Goal: Information Seeking & Learning: Learn about a topic

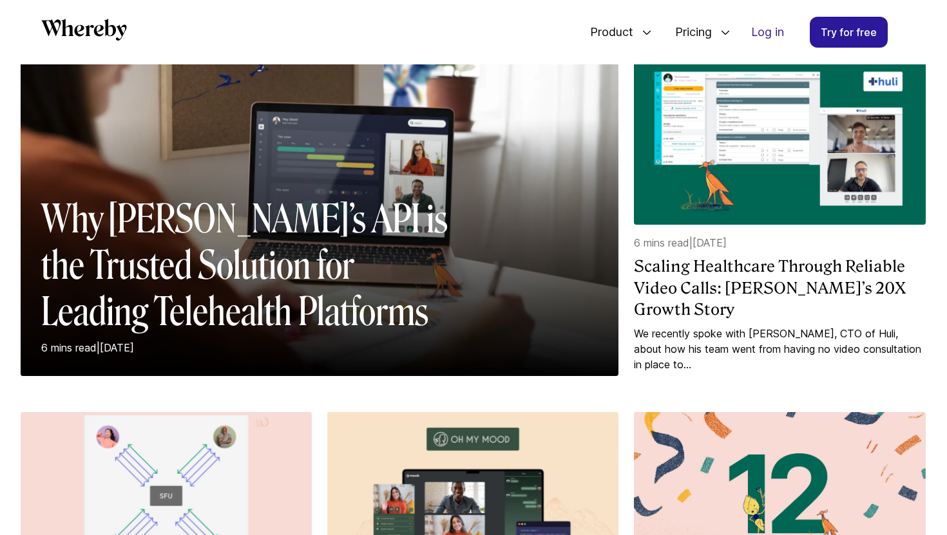
scroll to position [250, 0]
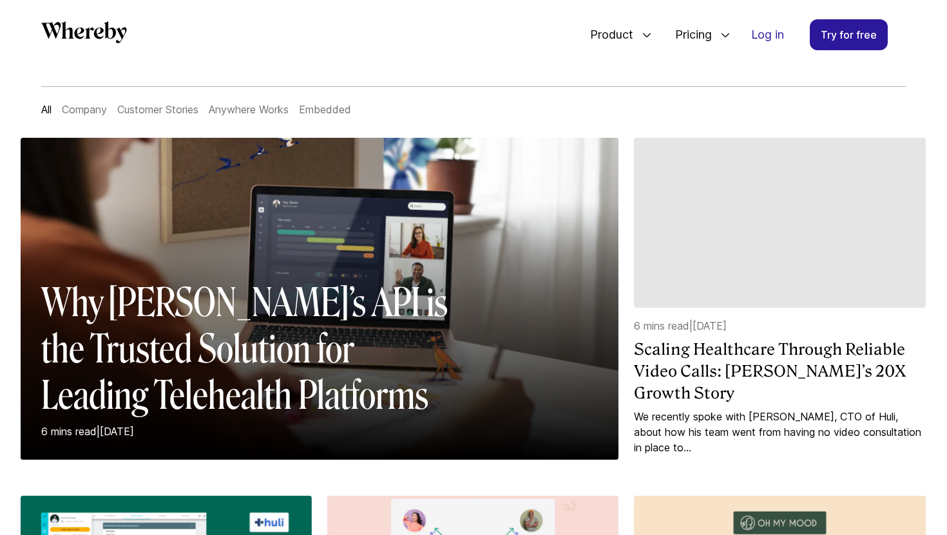
scroll to position [77, 0]
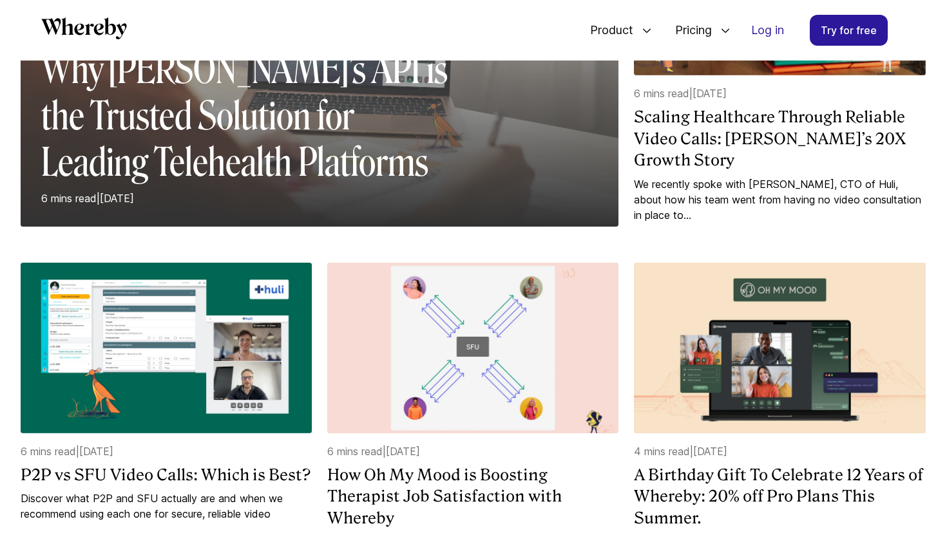
scroll to position [319, 0]
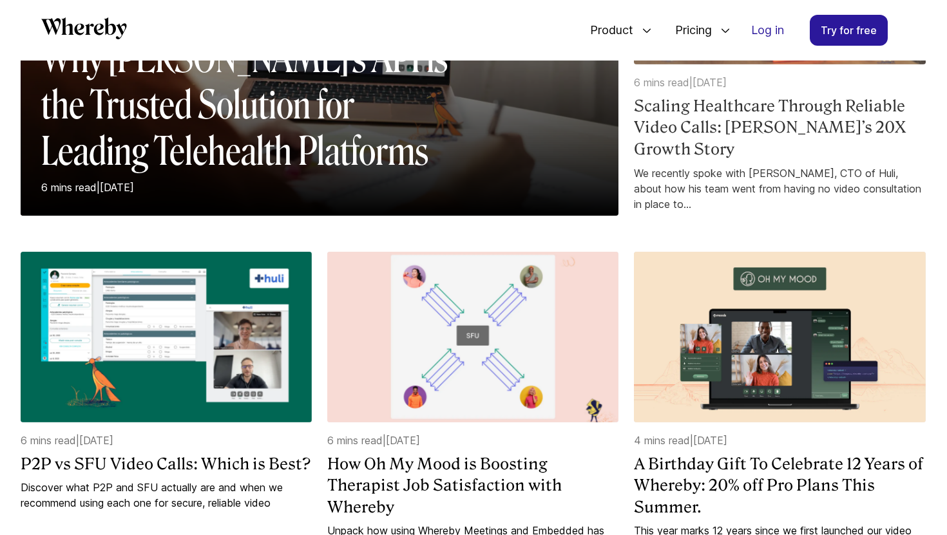
click at [730, 124] on h4 "Scaling Healthcare Through Reliable Video Calls: [PERSON_NAME]’s 20X Growth Sto…" at bounding box center [779, 127] width 291 height 65
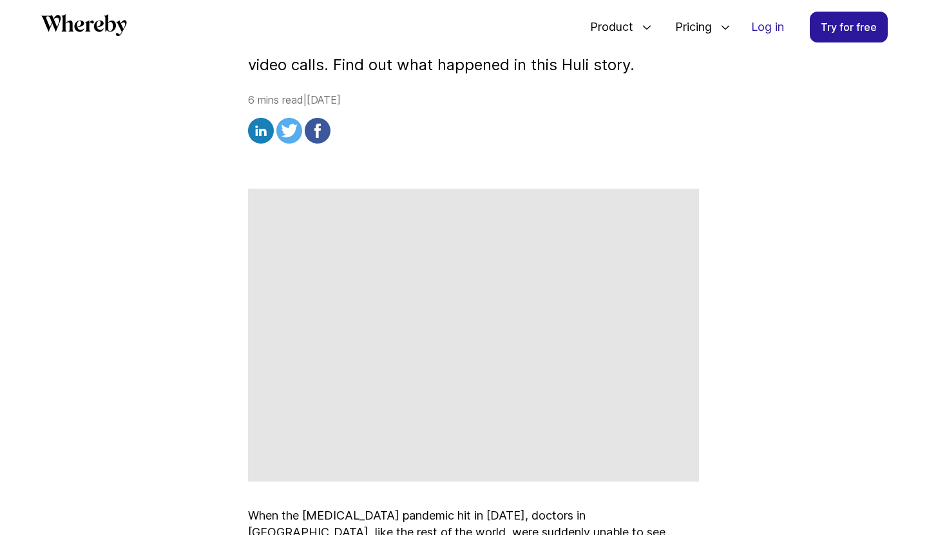
scroll to position [474, 0]
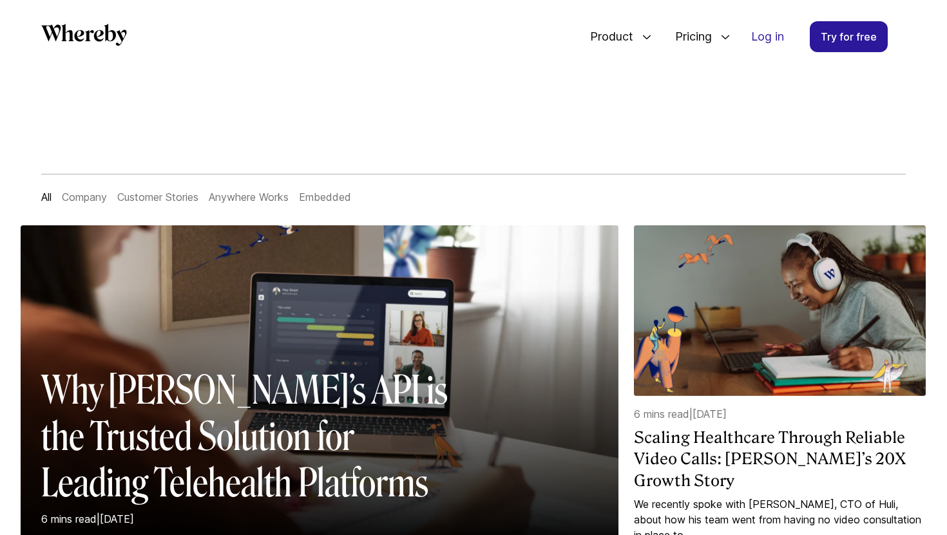
click at [235, 198] on link "Anywhere Works" at bounding box center [249, 197] width 80 height 13
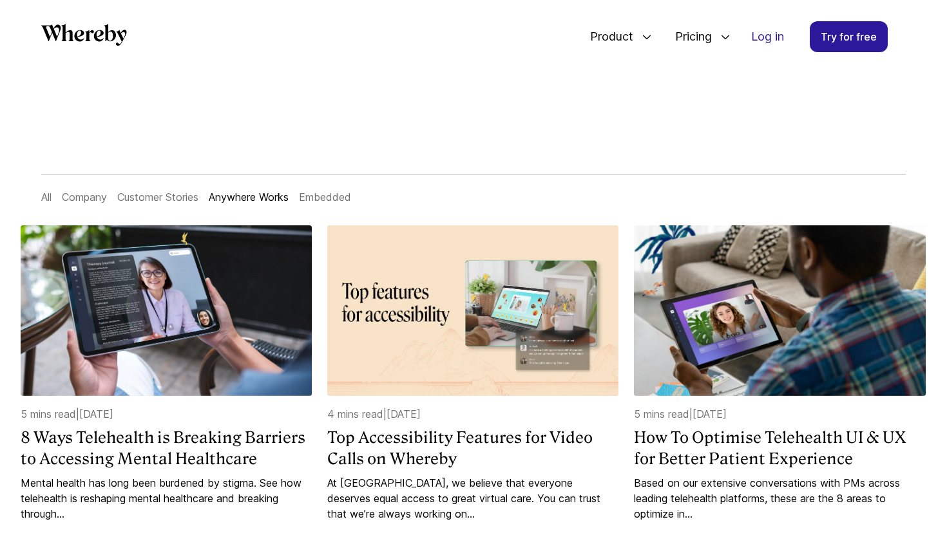
click at [104, 198] on link "Company" at bounding box center [84, 197] width 45 height 13
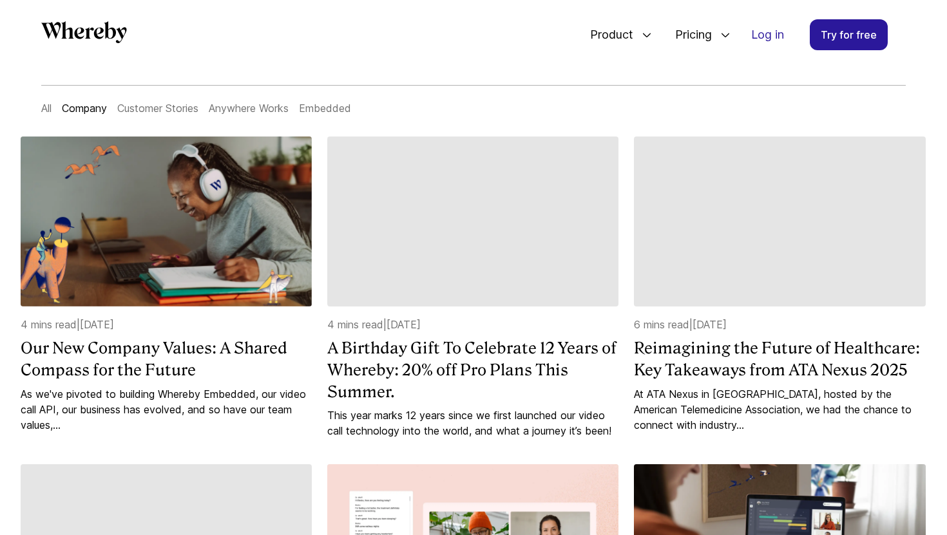
scroll to position [100, 0]
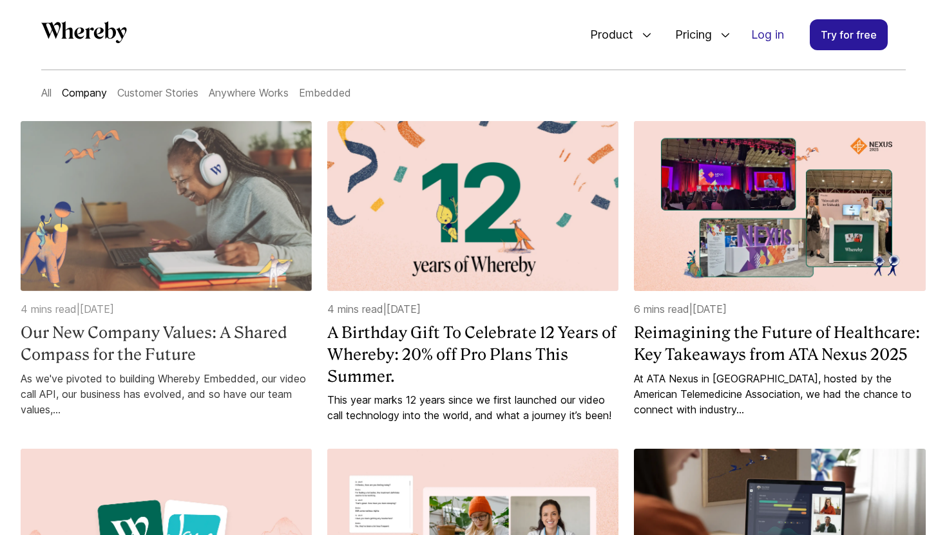
click at [155, 334] on h4 "Our New Company Values: A Shared Compass for the Future" at bounding box center [166, 343] width 291 height 43
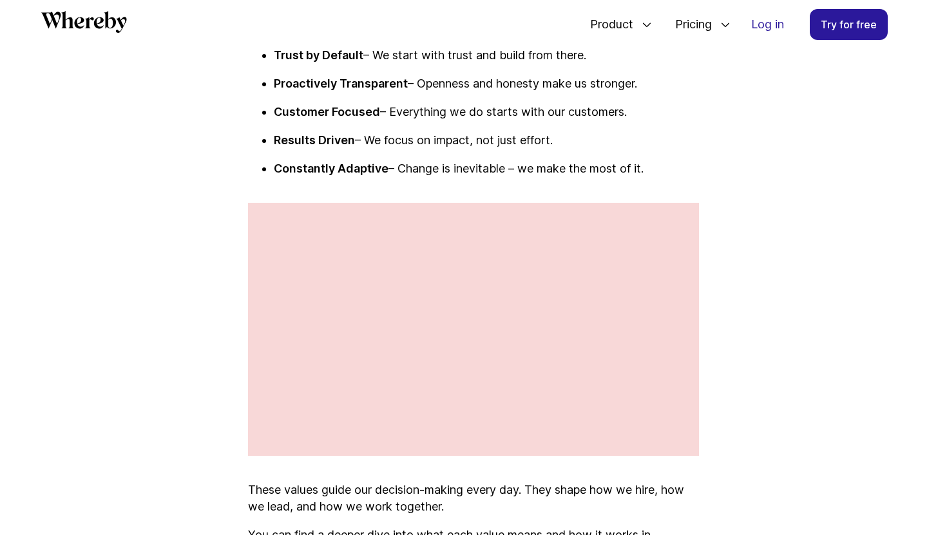
scroll to position [1421, 0]
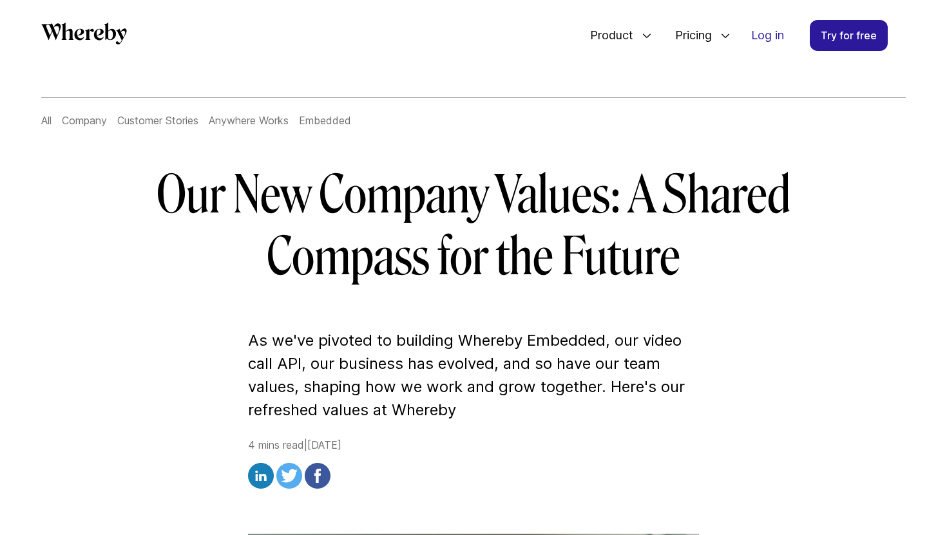
scroll to position [33, 0]
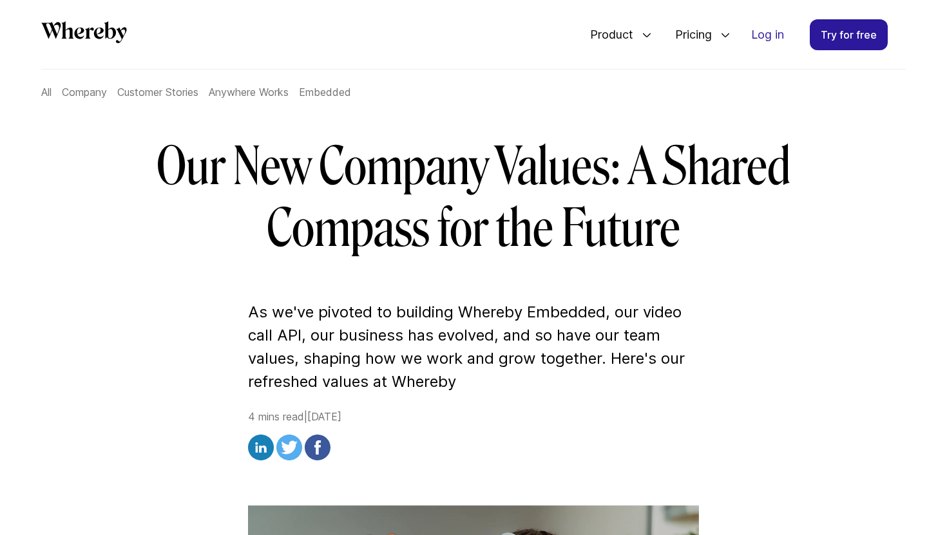
scroll to position [84, 0]
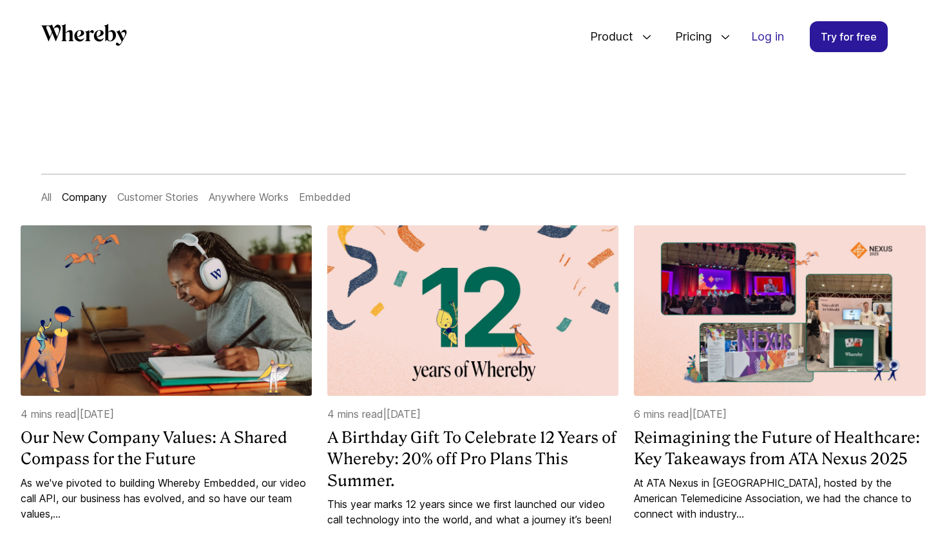
click at [50, 193] on link "All" at bounding box center [46, 197] width 10 height 13
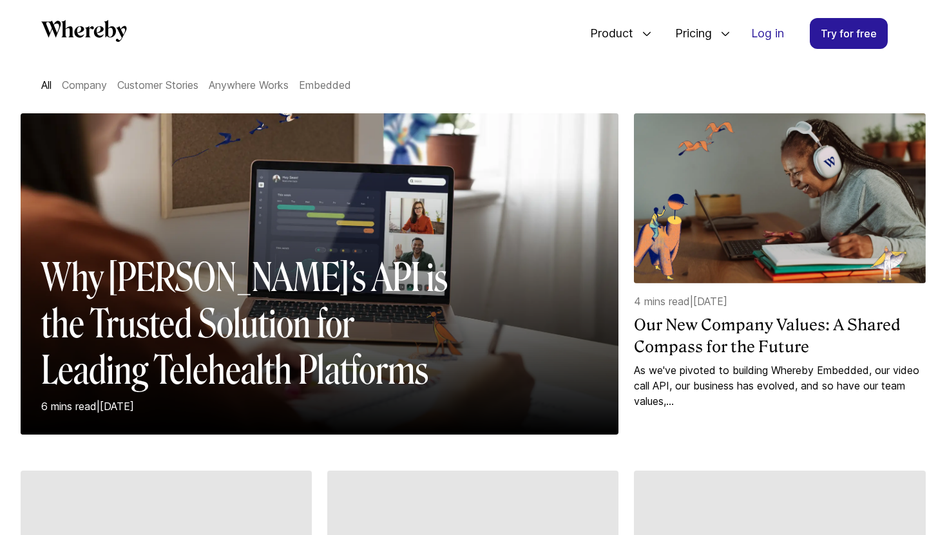
scroll to position [77, 0]
